Goal: Task Accomplishment & Management: Manage account settings

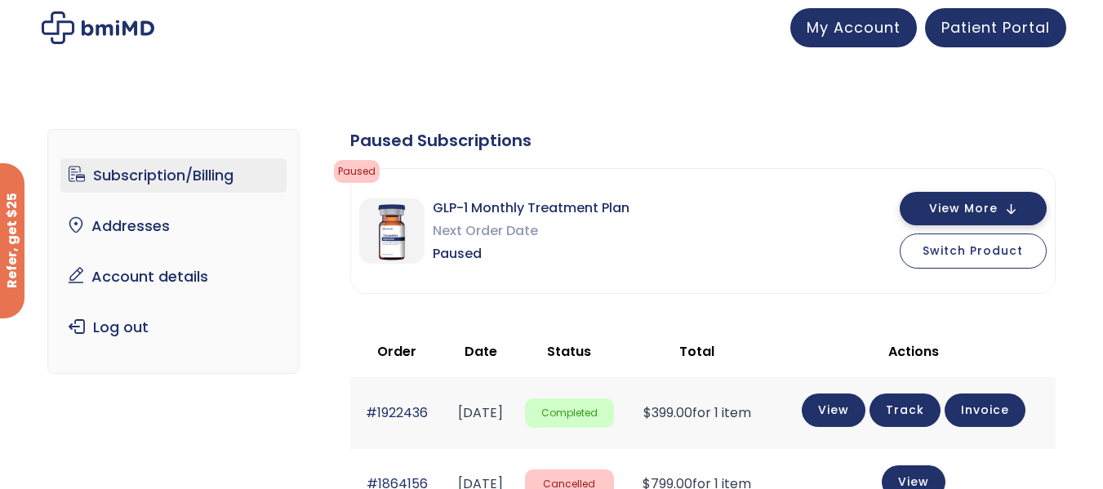
click at [1010, 216] on button "View More" at bounding box center [972, 208] width 147 height 33
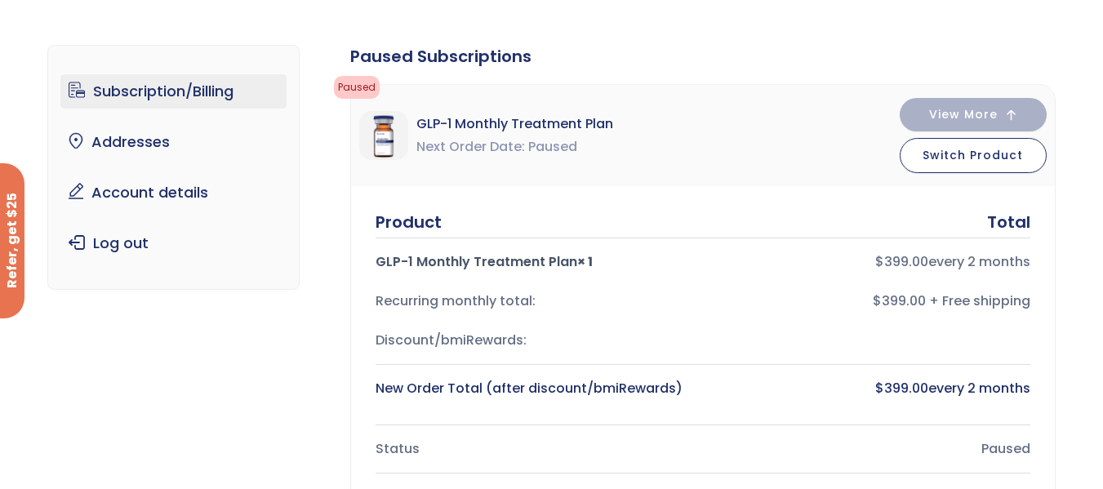
scroll to position [79, 0]
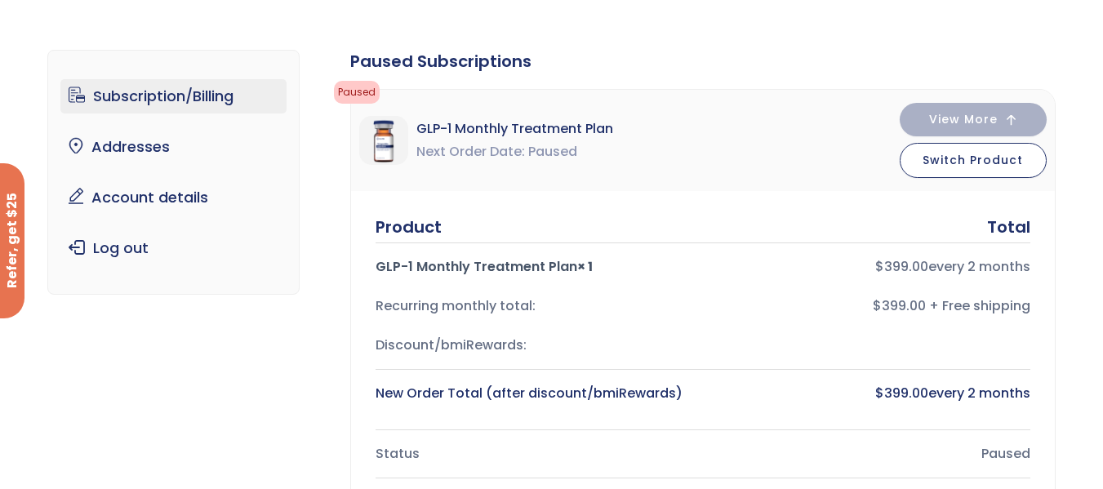
click at [672, 117] on div "GLP-1 Monthly Treatment Plan Next Order Date Paused View More Switch Product" at bounding box center [703, 140] width 704 height 101
click at [689, 148] on div "GLP-1 Monthly Treatment Plan Next Order Date Paused View More Switch Product" at bounding box center [703, 140] width 704 height 101
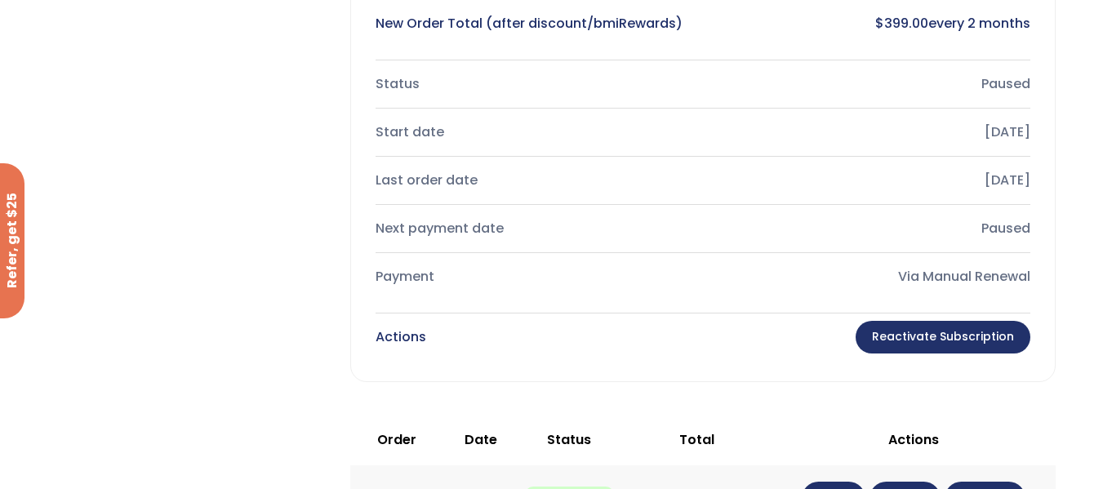
scroll to position [453, 0]
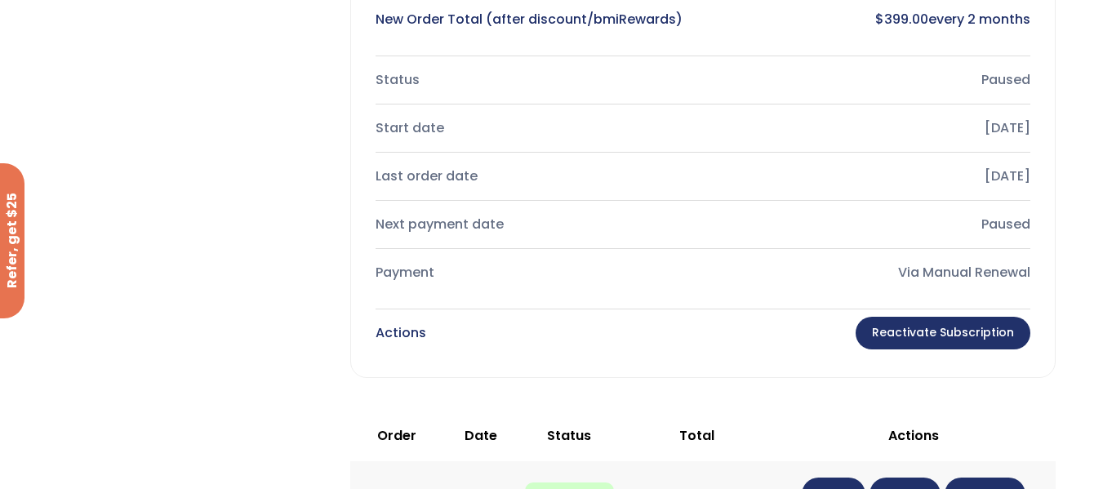
click at [958, 326] on link "Reactivate Subscription" at bounding box center [942, 333] width 175 height 33
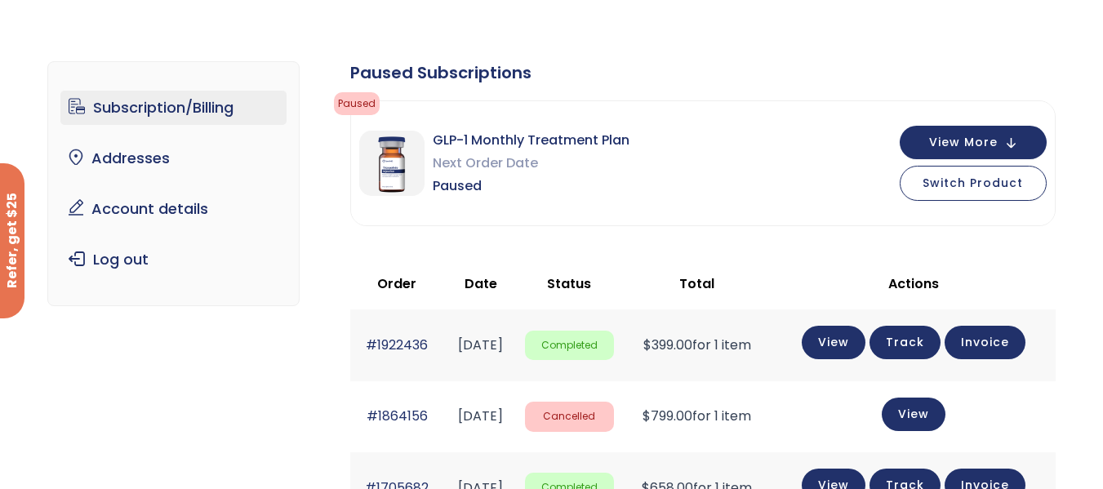
scroll to position [67, 0]
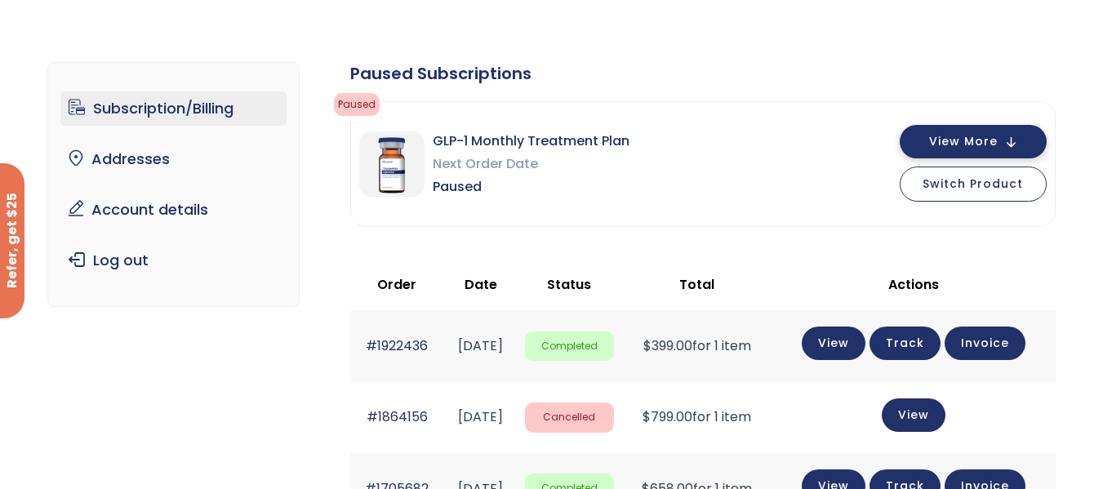
click at [1010, 139] on button "View More" at bounding box center [972, 141] width 147 height 33
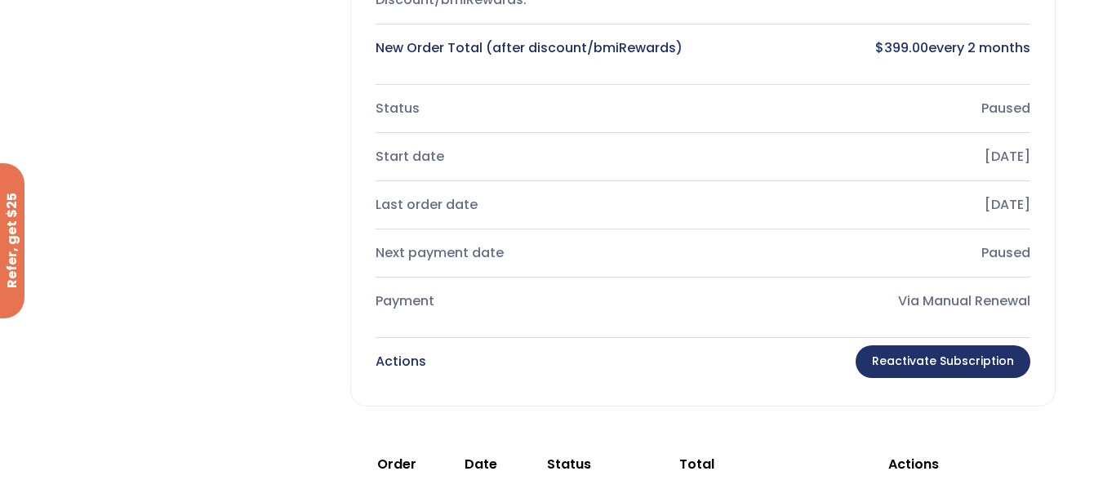
scroll to position [427, 0]
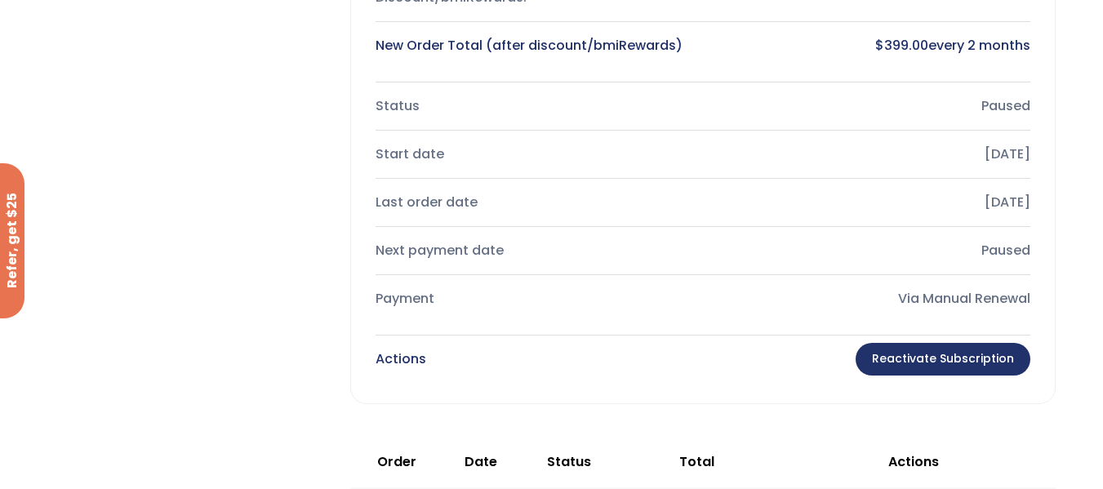
click at [902, 364] on link "Reactivate Subscription" at bounding box center [942, 359] width 175 height 33
click at [902, 358] on link "Reactivate Subscription" at bounding box center [942, 359] width 175 height 33
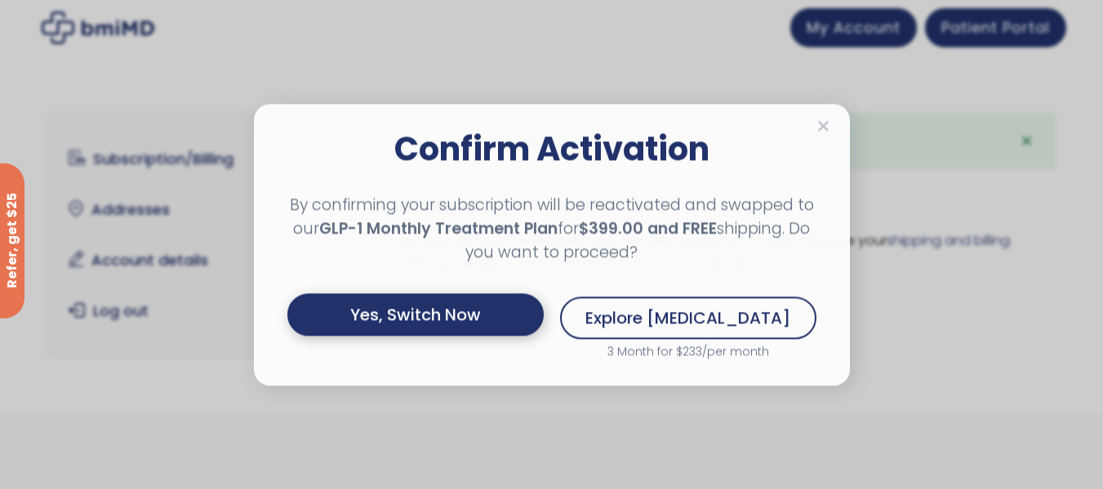
click at [384, 313] on div "Yes, Switch Now" at bounding box center [415, 314] width 256 height 42
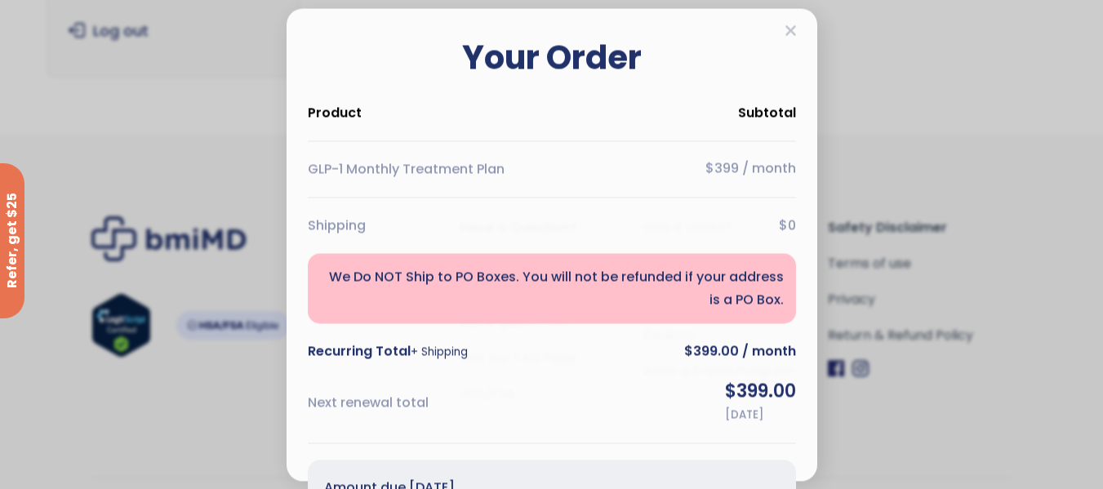
scroll to position [317, 0]
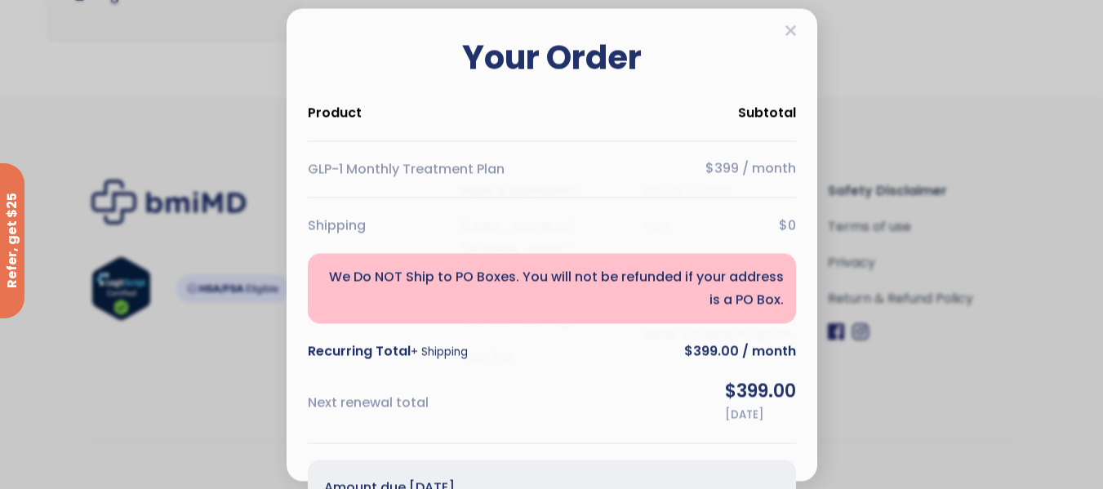
click at [722, 437] on div "Your Order Product Subtotal GLP-1 Monthly Treatment Plan $399 / month Shipping …" at bounding box center [552, 334] width 496 height 619
click at [786, 33] on icon at bounding box center [790, 30] width 12 height 16
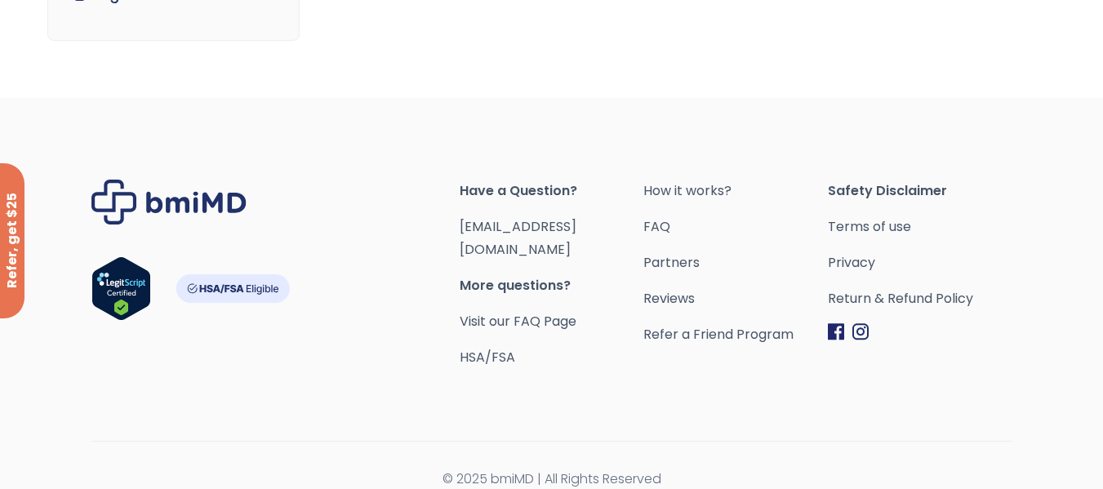
scroll to position [0, 0]
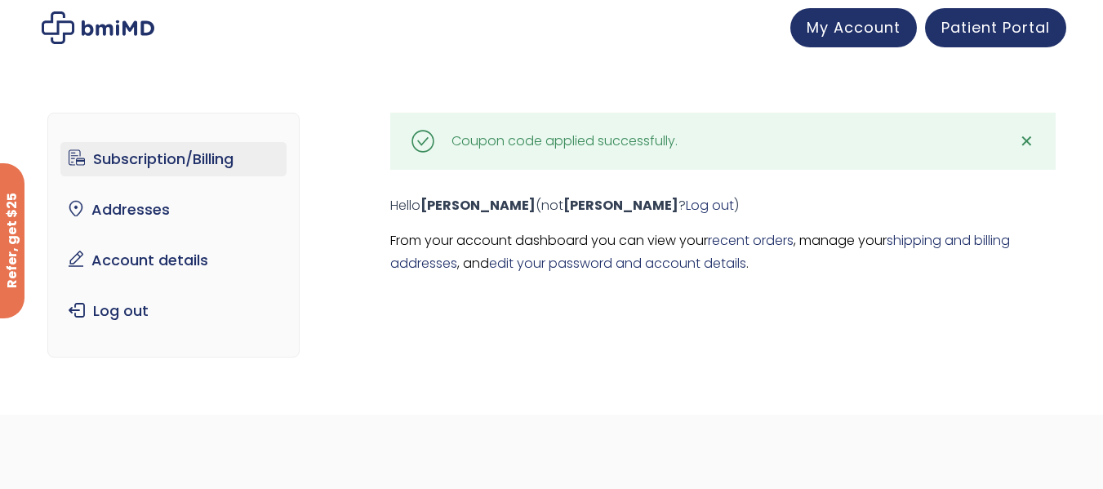
click at [223, 153] on link "Subscription/Billing" at bounding box center [173, 159] width 226 height 34
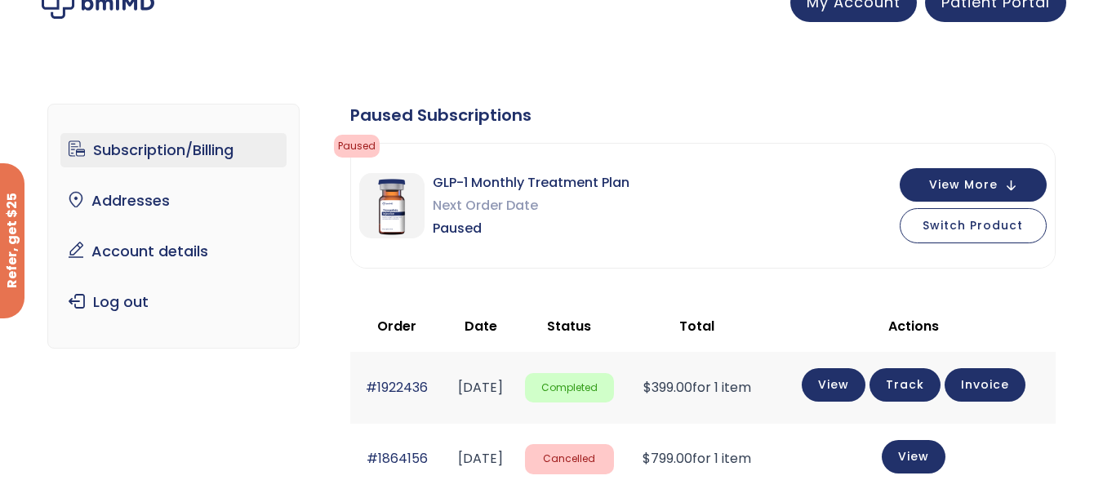
scroll to position [26, 0]
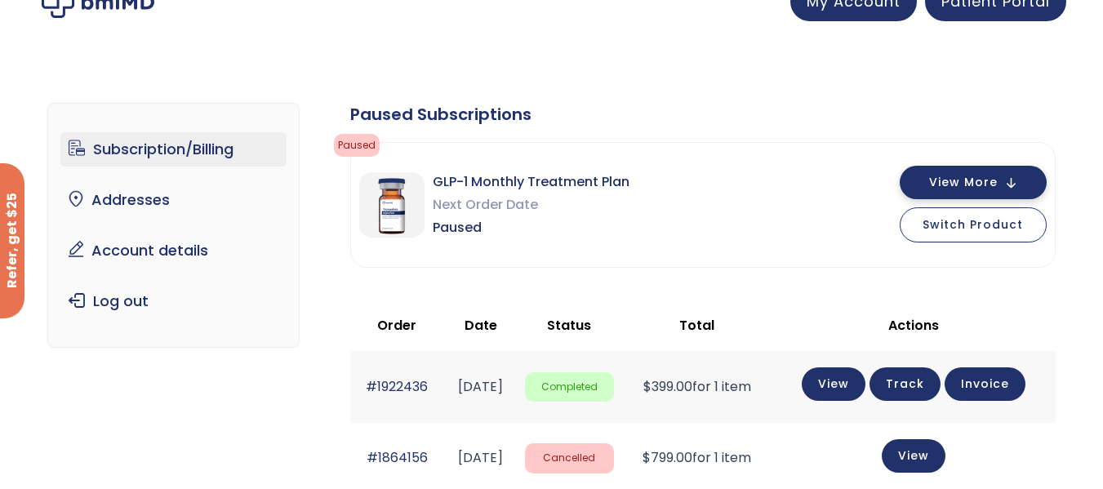
click at [977, 181] on span "View More" at bounding box center [963, 182] width 69 height 11
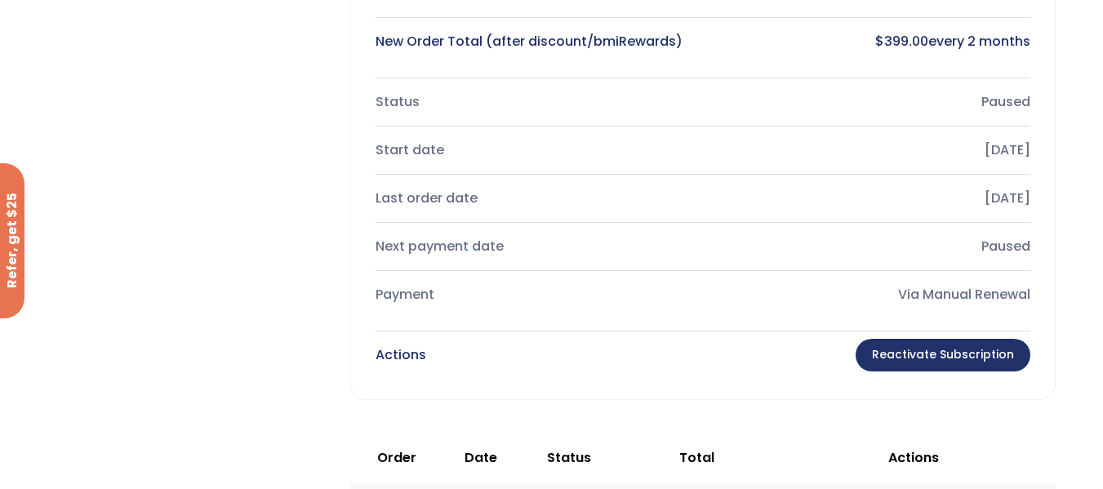
scroll to position [433, 0]
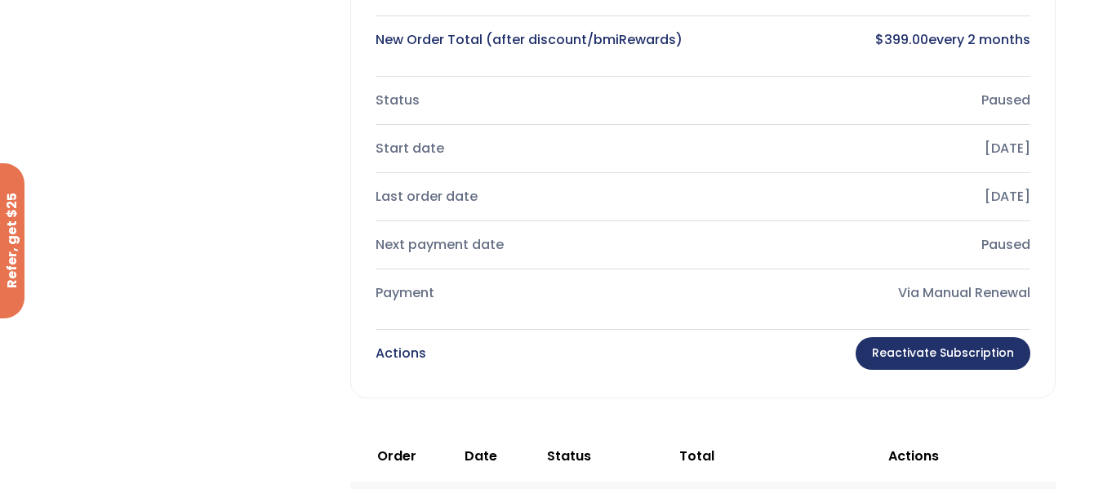
click at [913, 349] on link "Reactivate Subscription" at bounding box center [942, 353] width 175 height 33
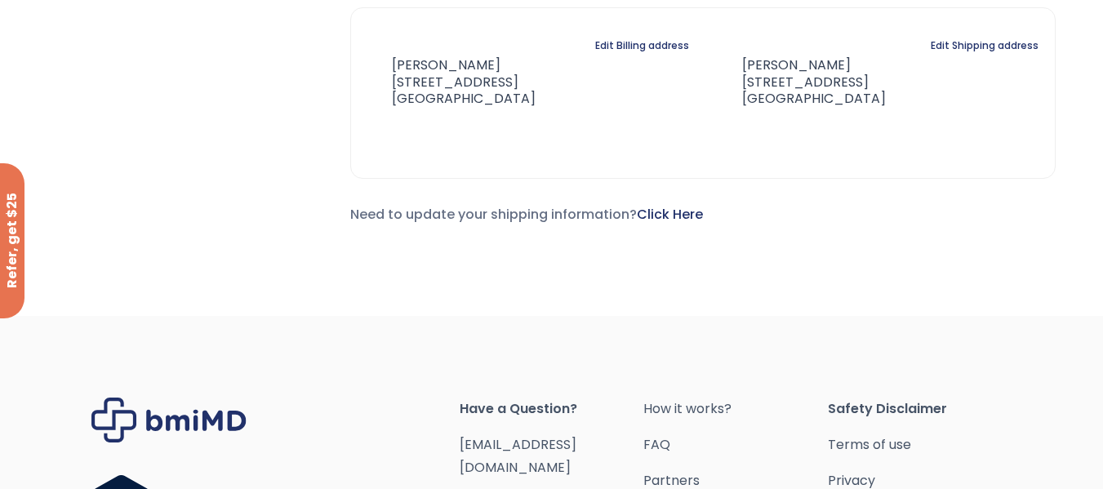
scroll to position [1621, 0]
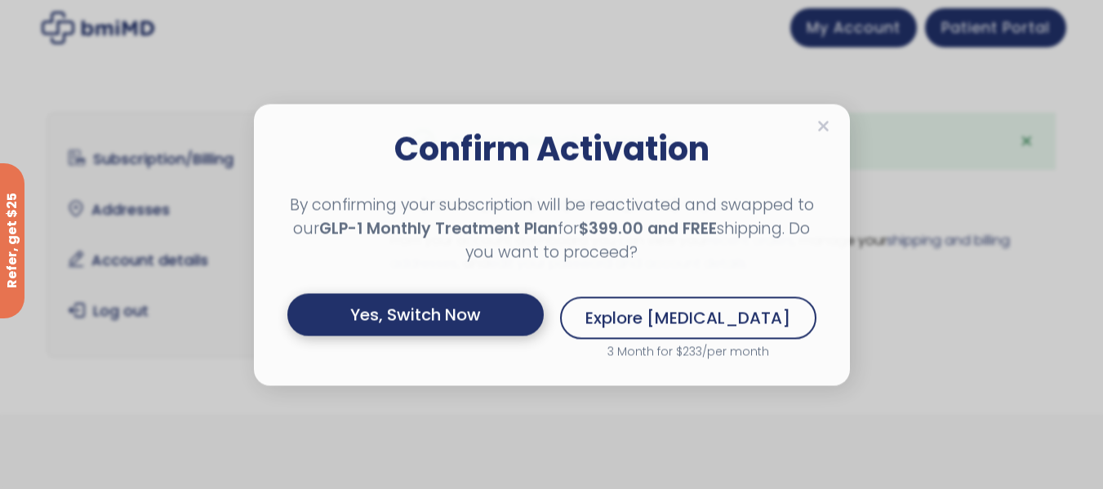
click at [475, 299] on div "Yes, Switch Now" at bounding box center [415, 314] width 256 height 42
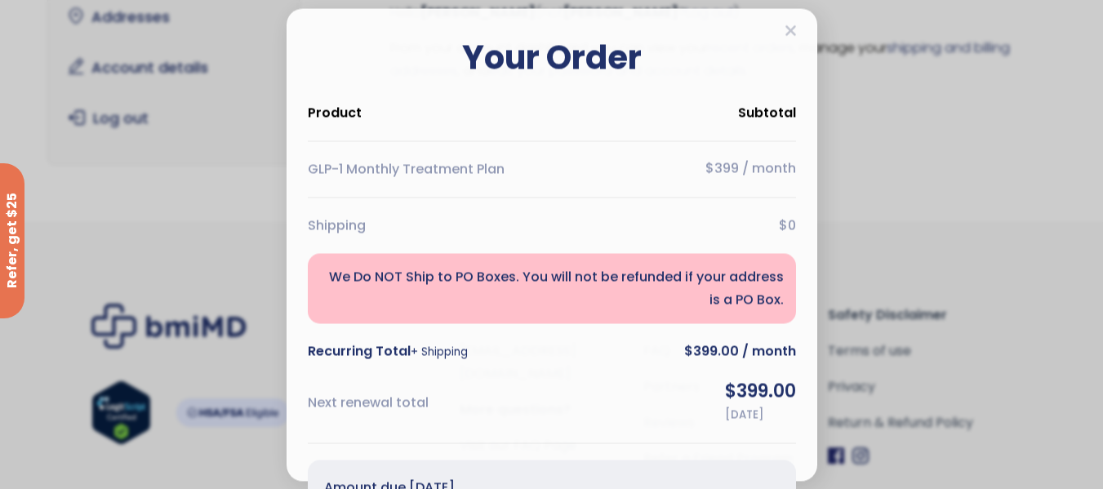
scroll to position [317, 0]
